Goal: Task Accomplishment & Management: Manage account settings

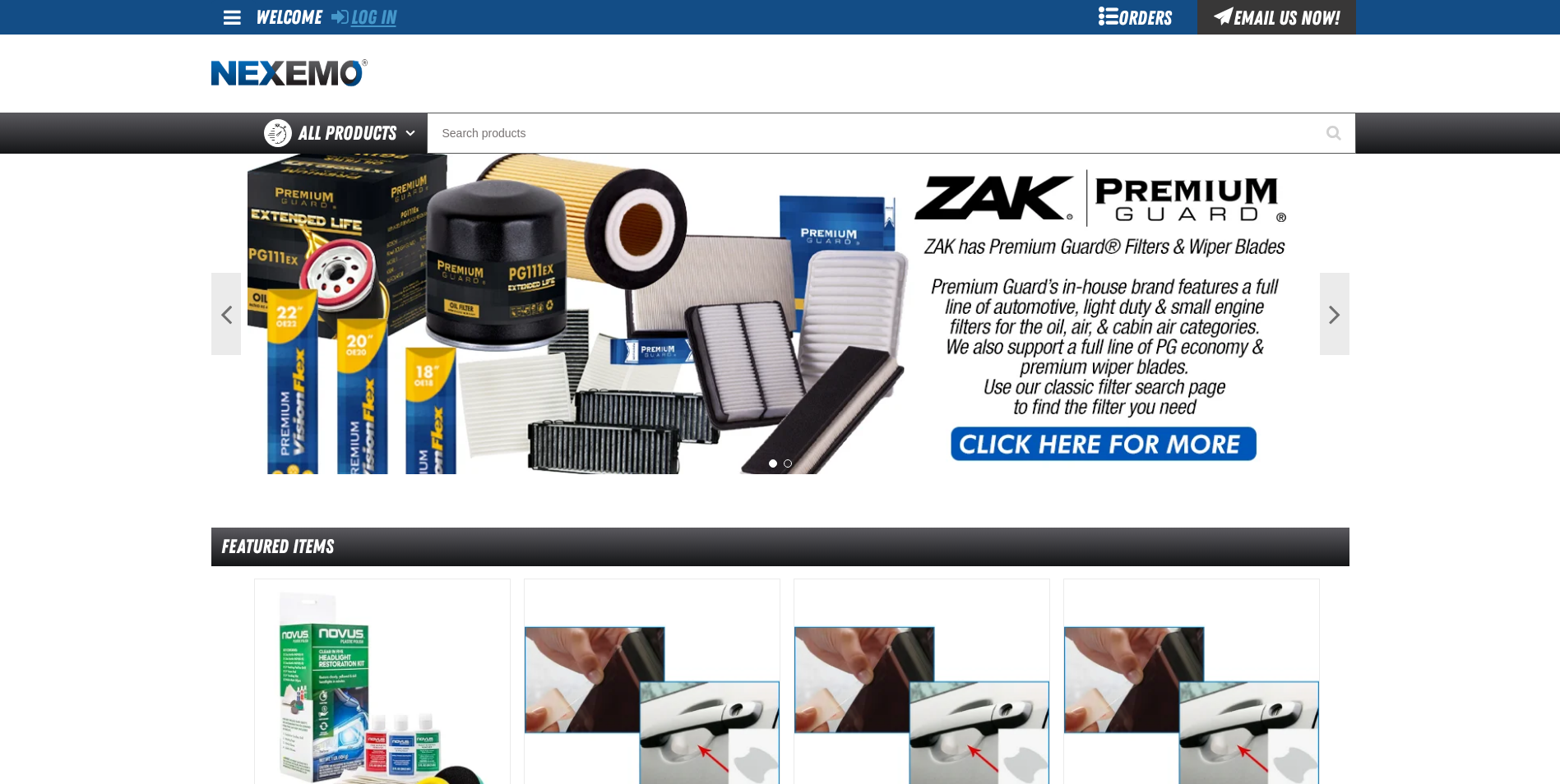
click at [383, 28] on link "Log In" at bounding box center [364, 17] width 65 height 23
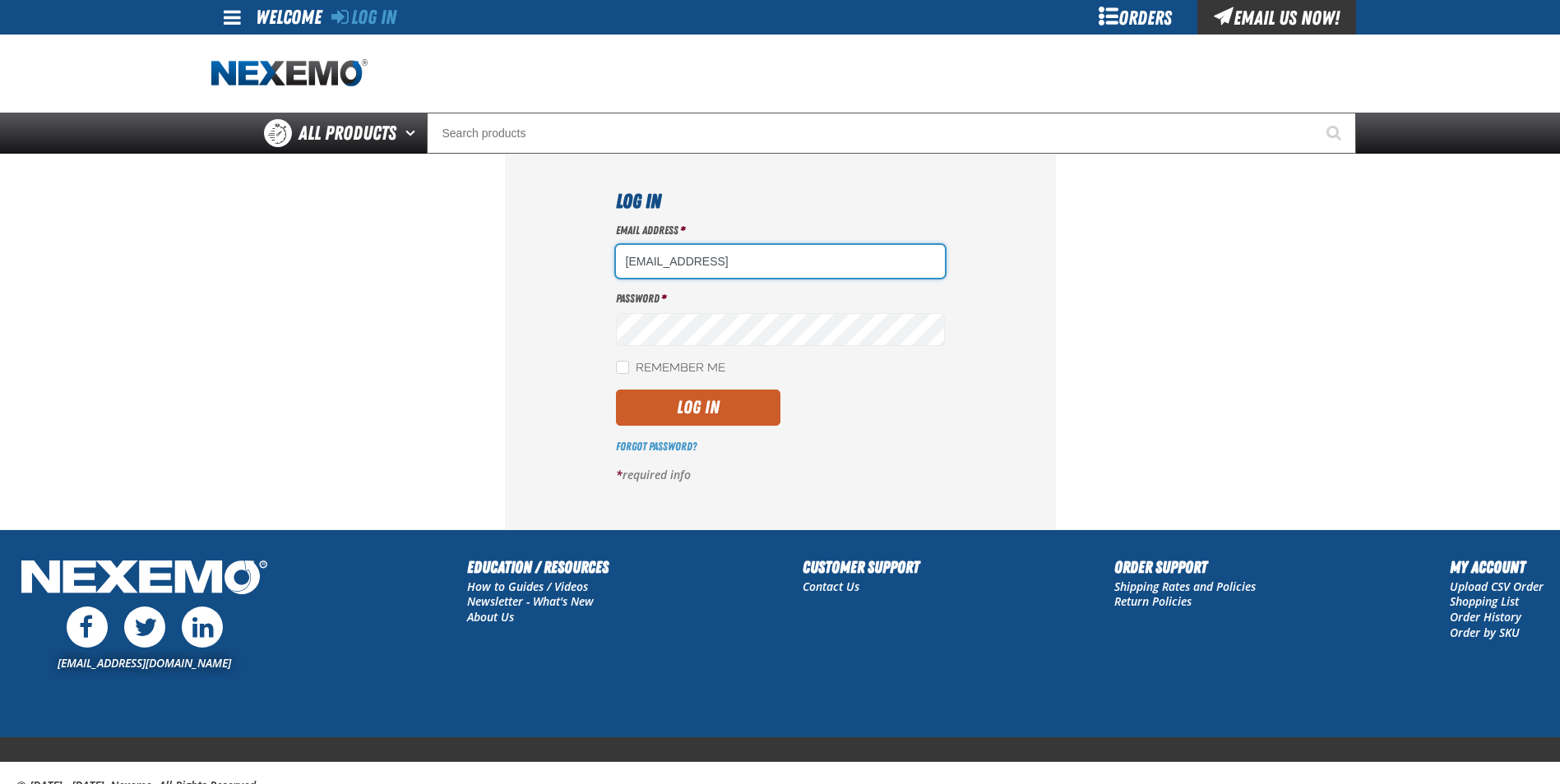
click at [866, 268] on input "CPHILLIPS@VTAIG.COMg" at bounding box center [780, 262] width 329 height 33
type input "[EMAIL_ADDRESS][DOMAIN_NAME]"
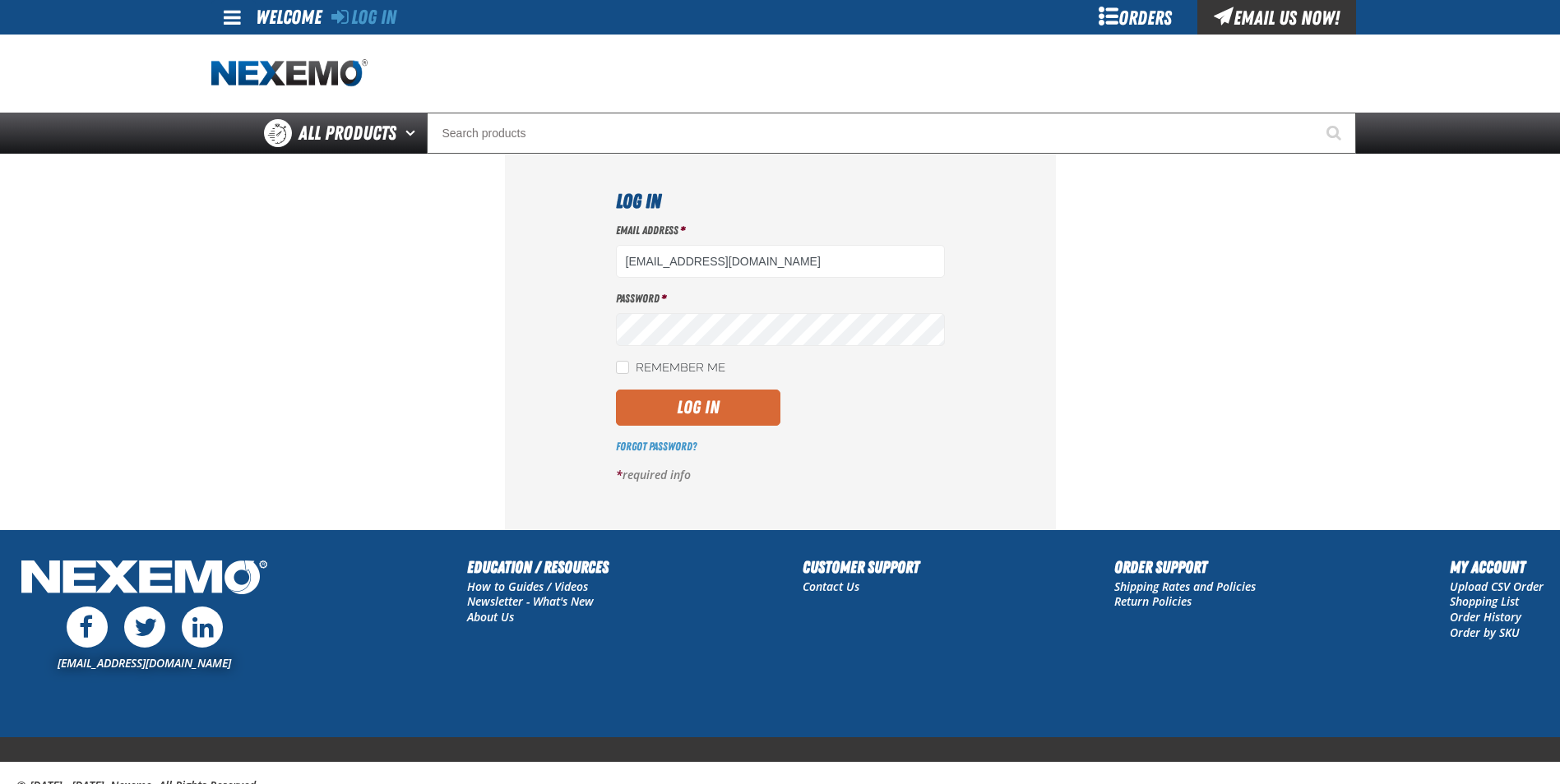
click at [686, 412] on button "Log In" at bounding box center [698, 408] width 165 height 36
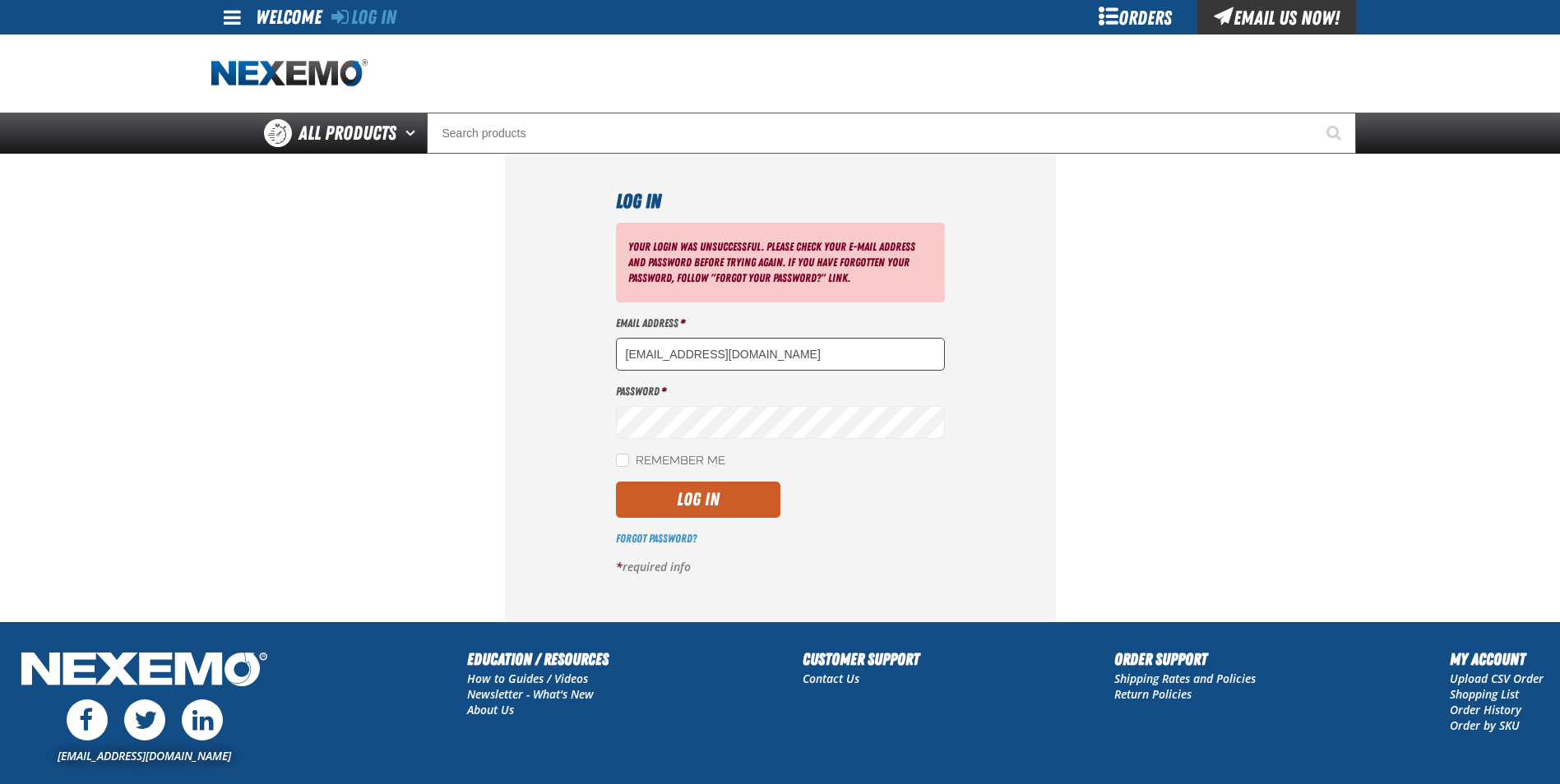
click at [828, 346] on input "[EMAIL_ADDRESS][DOMAIN_NAME]" at bounding box center [780, 355] width 329 height 33
type input "[EMAIL_ADDRESS][DOMAIN_NAME]"
click at [624, 459] on input "Remember Me" at bounding box center [622, 461] width 13 height 13
checkbox input "true"
click at [656, 494] on button "Log In" at bounding box center [698, 500] width 165 height 36
